Goal: Task Accomplishment & Management: Manage account settings

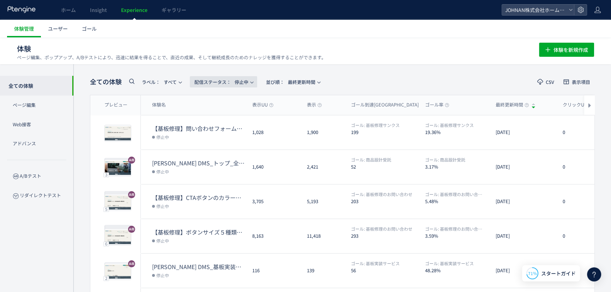
click at [248, 85] on span "配信ステータス​： 停止中" at bounding box center [221, 82] width 54 height 12
click at [229, 118] on li "配信中" at bounding box center [225, 114] width 29 height 13
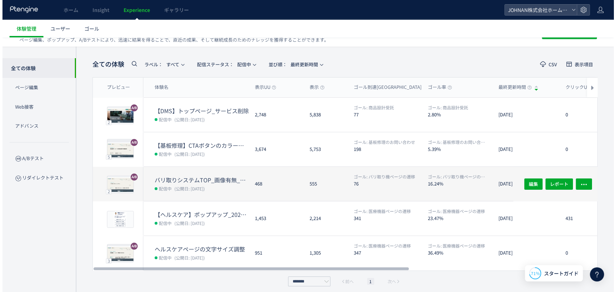
scroll to position [22, 0]
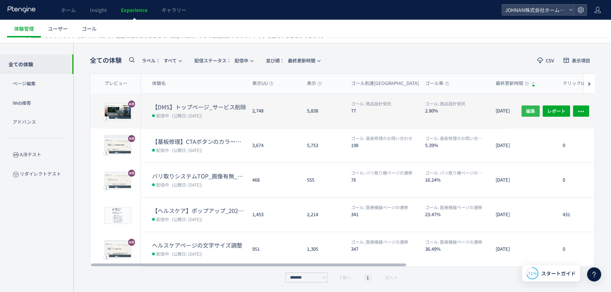
click at [529, 109] on span "編集" at bounding box center [530, 110] width 9 height 11
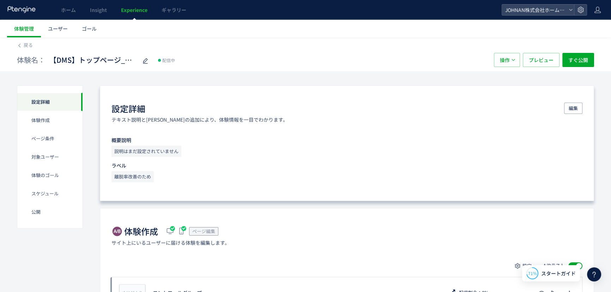
scroll to position [255, 0]
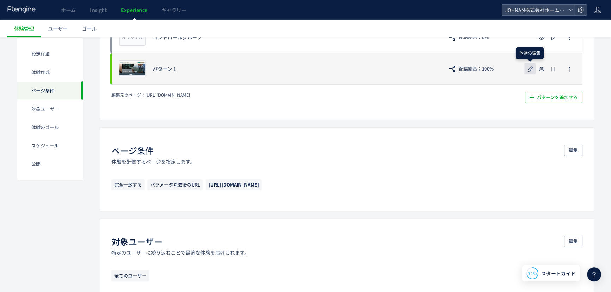
click at [529, 70] on icon "button" at bounding box center [530, 69] width 8 height 8
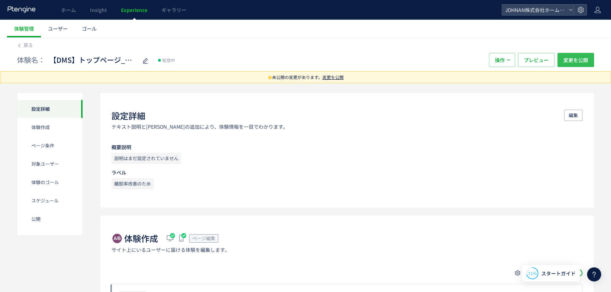
click at [585, 54] on span "変更を公開" at bounding box center [576, 60] width 25 height 14
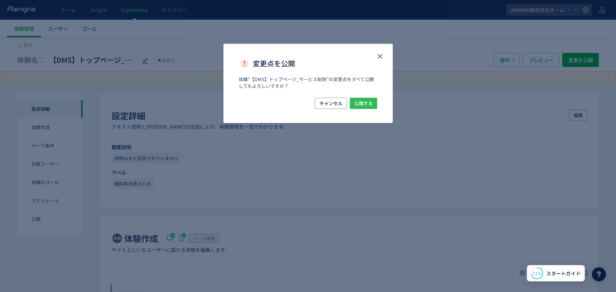
click at [358, 108] on span "公開する" at bounding box center [363, 103] width 18 height 11
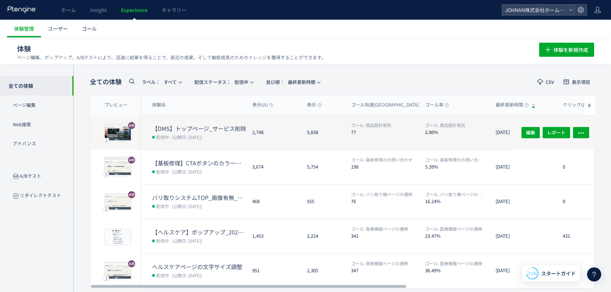
click at [443, 140] on dl "ゴール: 商品設計受託 2.80%" at bounding box center [457, 136] width 65 height 28
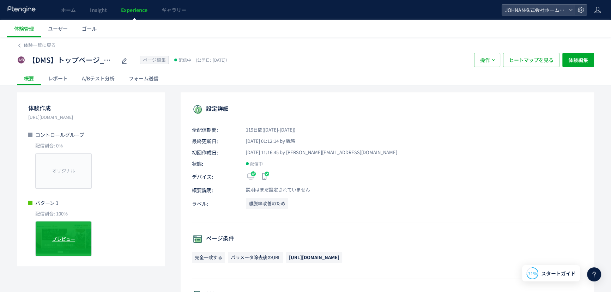
click at [86, 228] on div "プレビュー" at bounding box center [63, 238] width 56 height 35
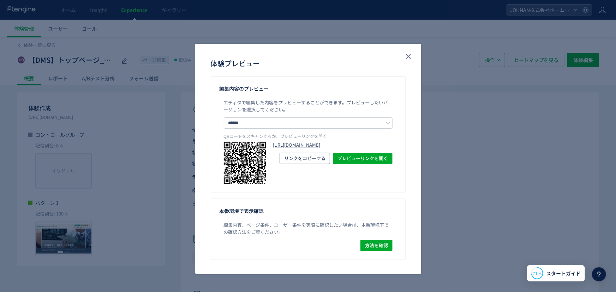
click at [344, 149] on link "[URL][DOMAIN_NAME]" at bounding box center [332, 145] width 119 height 7
click at [406, 57] on icon "close" at bounding box center [408, 56] width 8 height 8
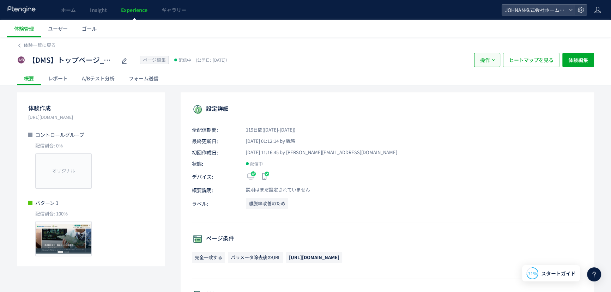
click at [486, 58] on span "操作" at bounding box center [485, 60] width 10 height 14
click at [520, 61] on span "ヒートマップを見る" at bounding box center [531, 60] width 44 height 14
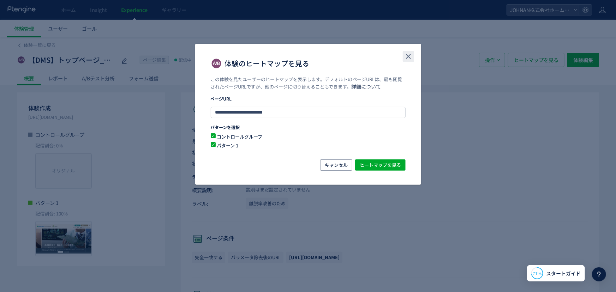
click at [411, 58] on icon "close" at bounding box center [408, 56] width 8 height 8
